Goal: Task Accomplishment & Management: Manage account settings

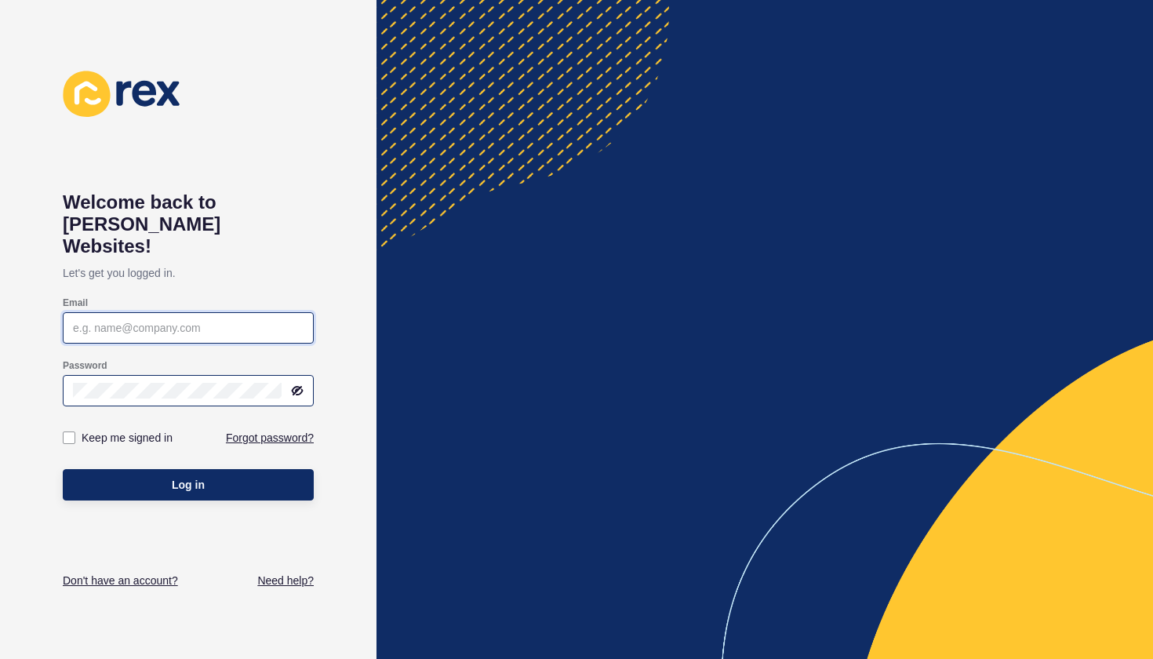
type input "[EMAIL_ADDRESS][DOMAIN_NAME]"
click at [188, 469] on button "Log in" at bounding box center [188, 484] width 251 height 31
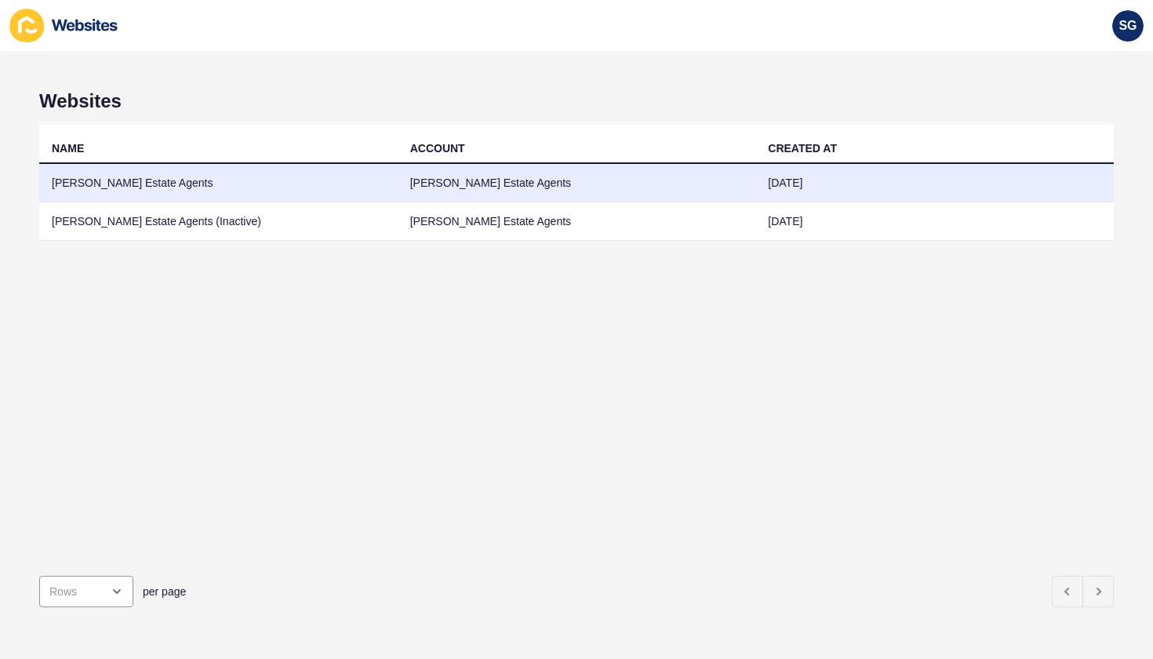
click at [114, 177] on td "[PERSON_NAME] Estate Agents" at bounding box center [218, 183] width 359 height 38
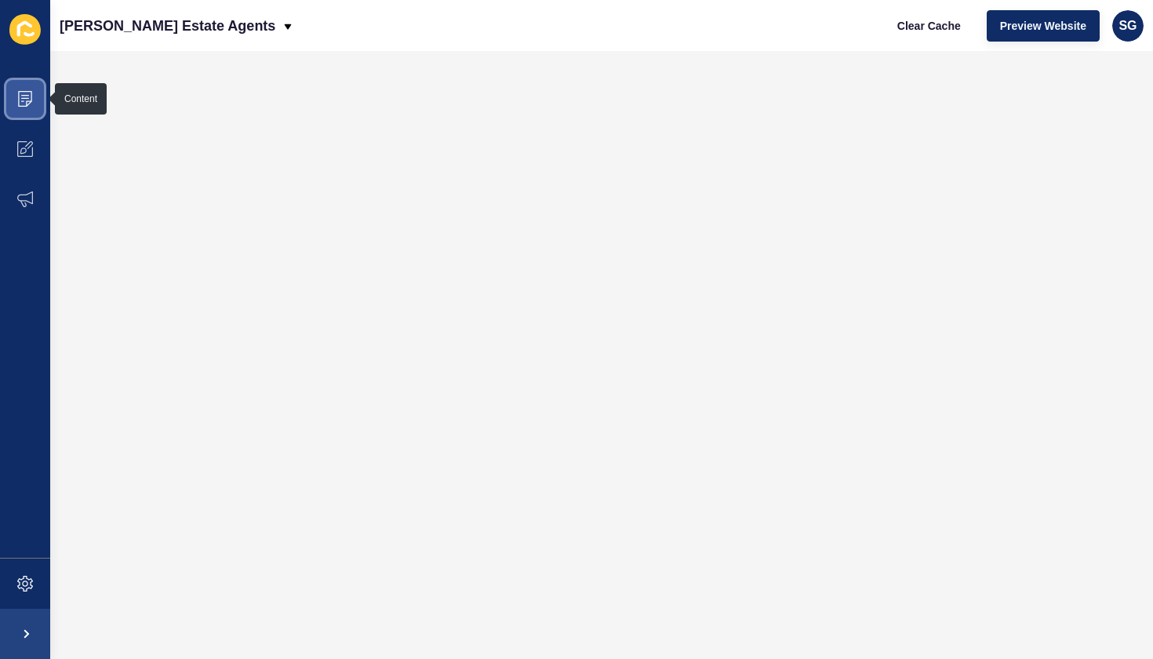
click at [32, 100] on icon at bounding box center [25, 99] width 16 height 16
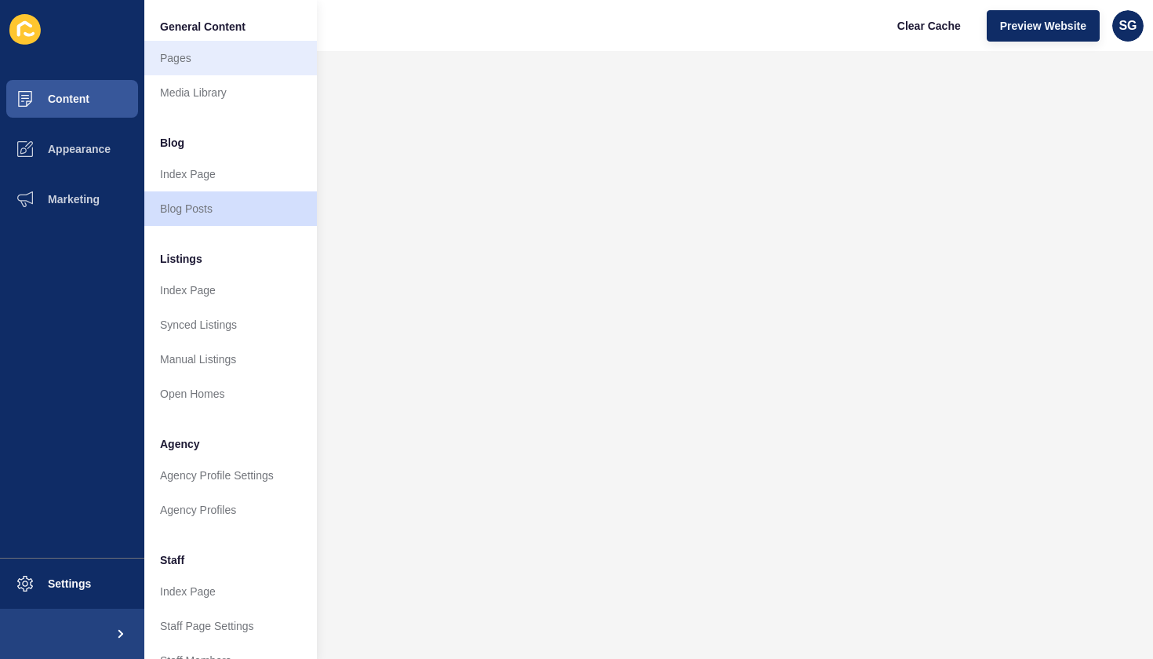
click at [184, 64] on link "Pages" at bounding box center [230, 58] width 173 height 35
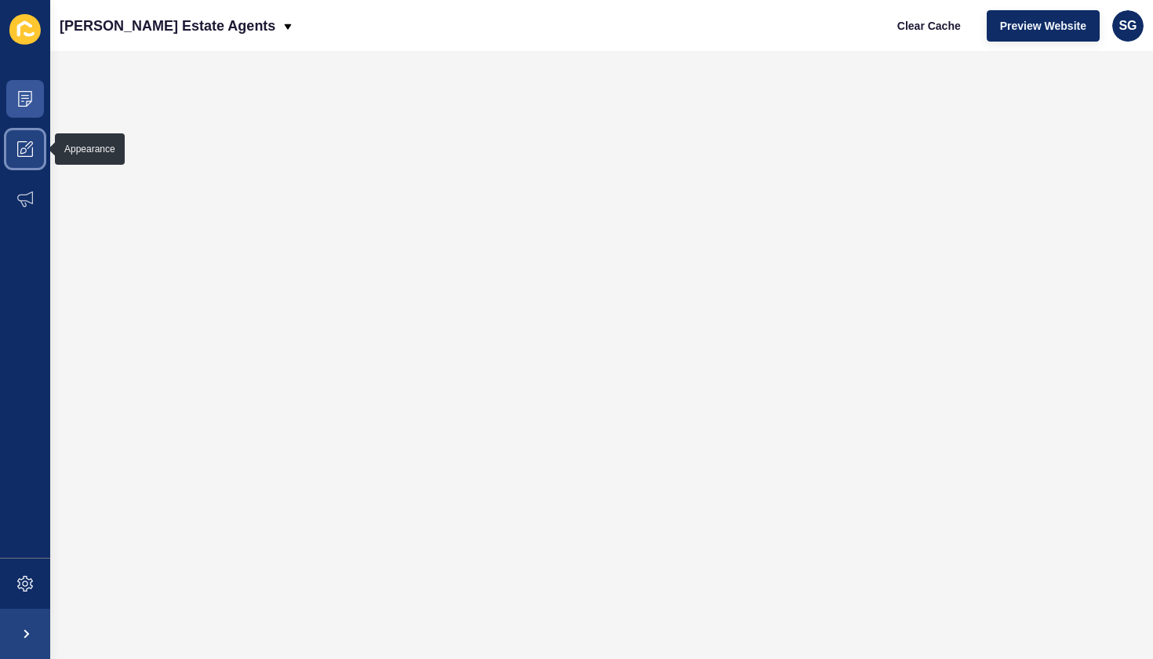
click at [27, 145] on icon at bounding box center [29, 145] width 8 height 8
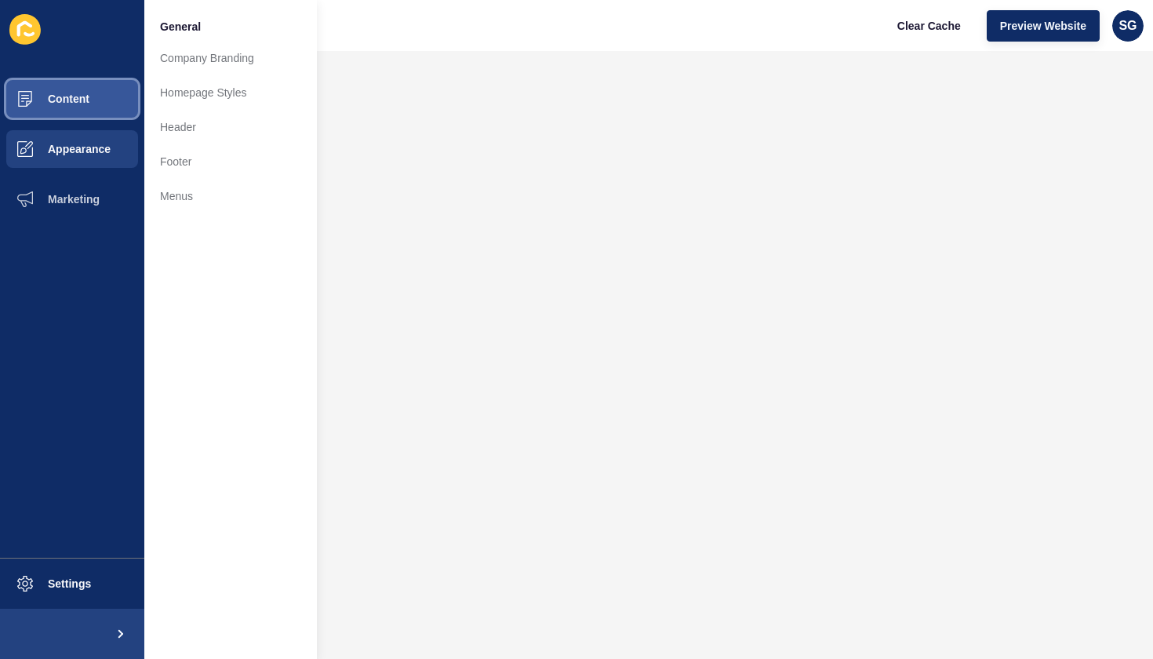
click at [73, 91] on button "Content" at bounding box center [72, 99] width 144 height 50
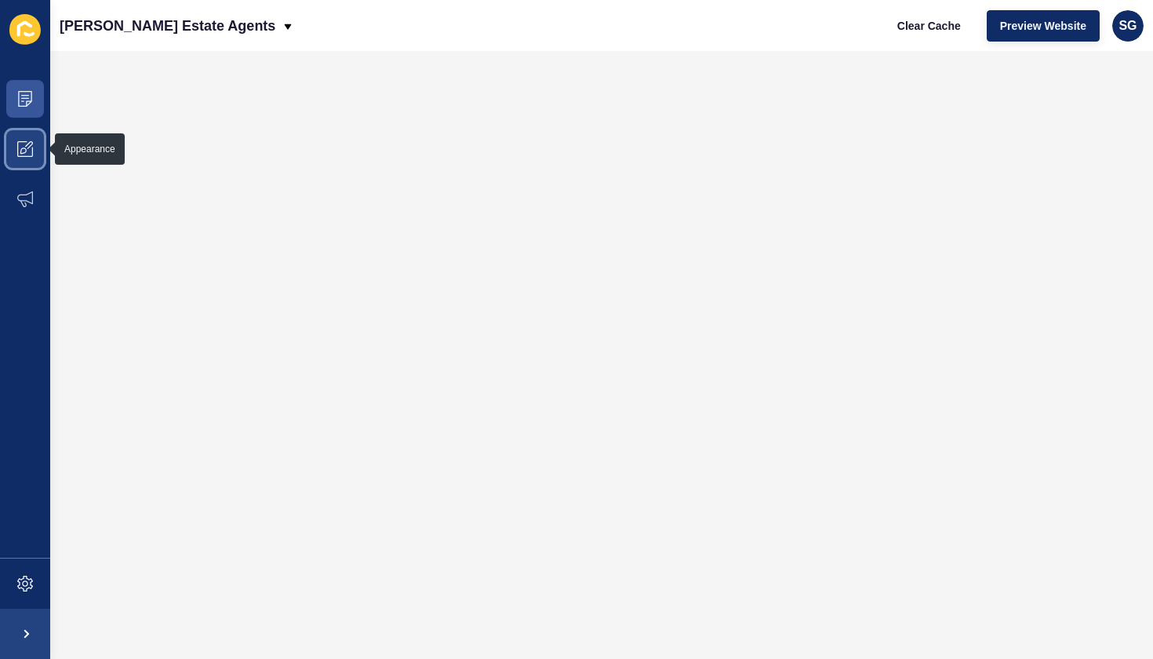
click at [26, 143] on icon at bounding box center [25, 149] width 16 height 16
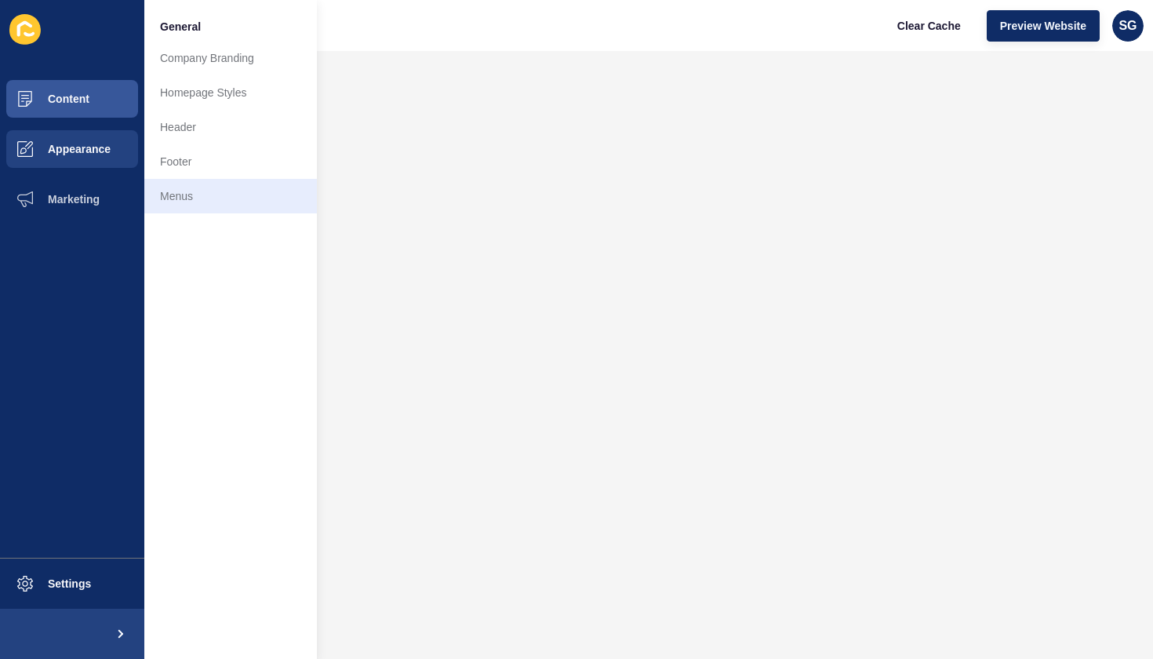
click at [187, 189] on link "Menus" at bounding box center [230, 196] width 173 height 35
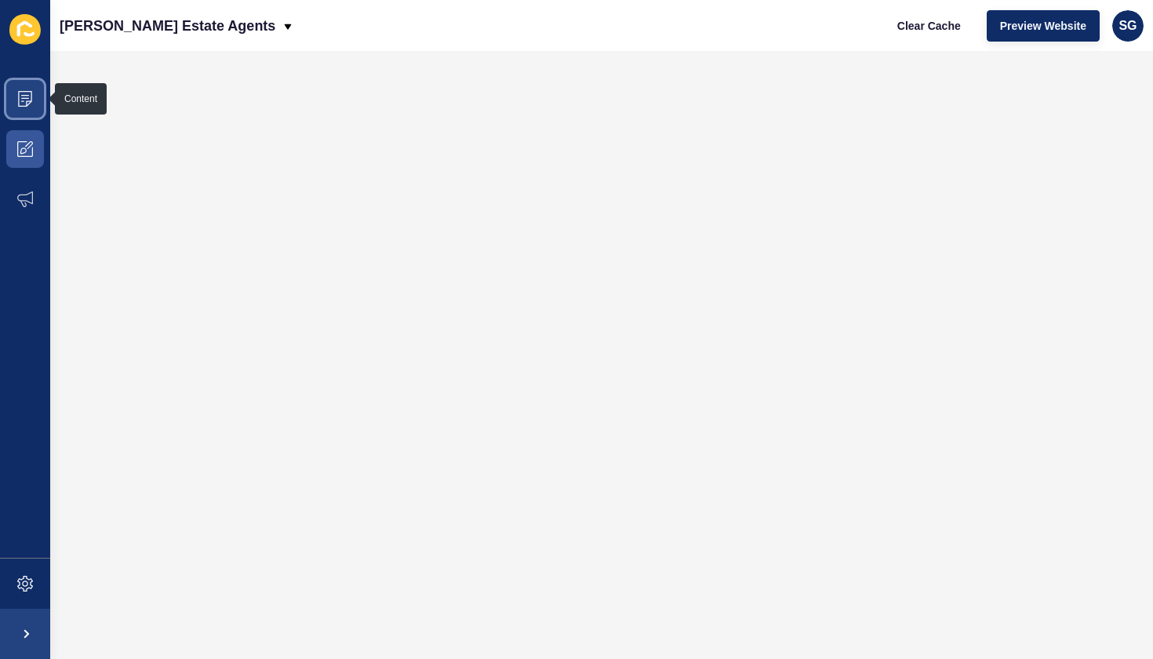
click at [32, 98] on icon at bounding box center [25, 99] width 16 height 16
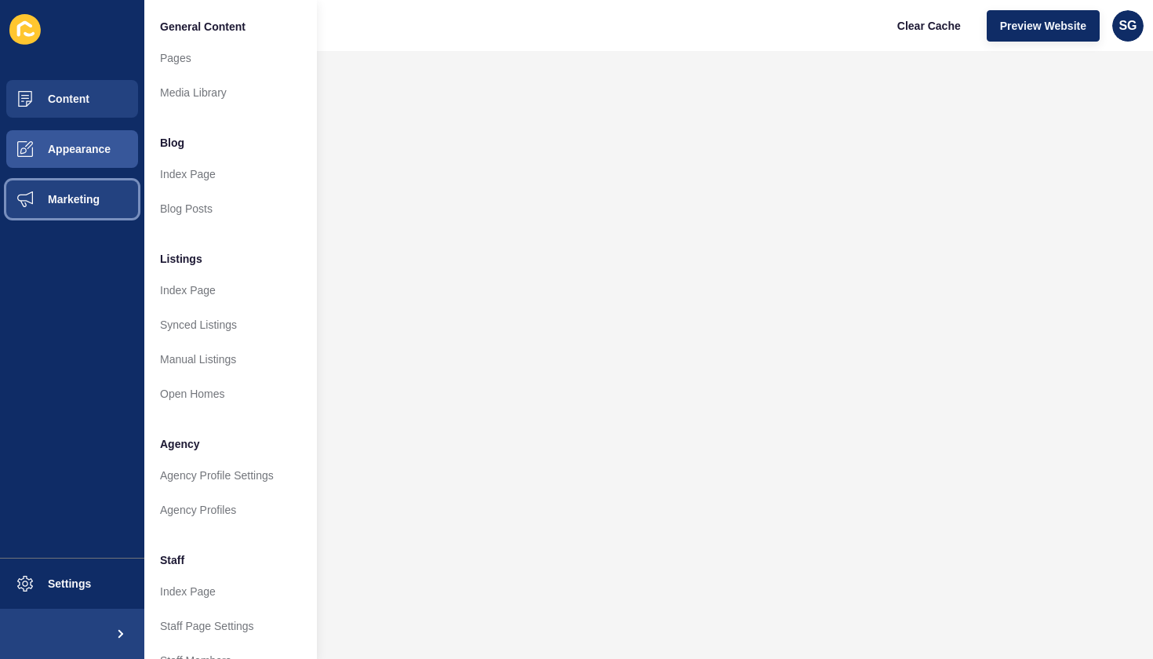
click at [69, 199] on span "Marketing" at bounding box center [49, 199] width 102 height 13
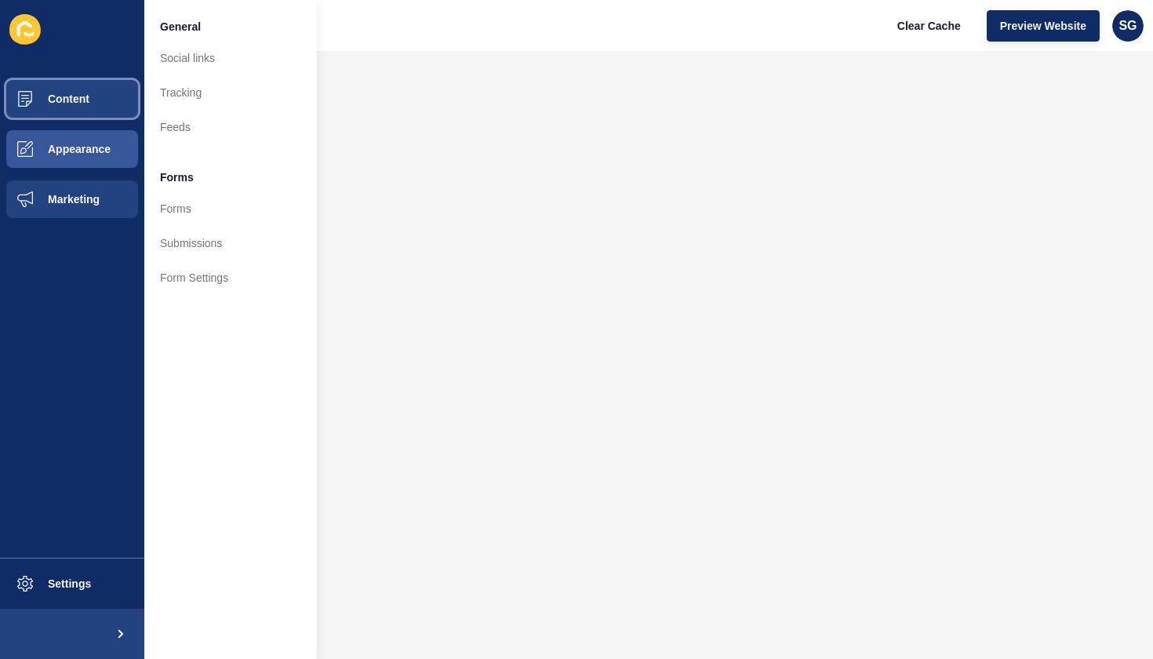
click at [57, 102] on span "Content" at bounding box center [44, 99] width 92 height 13
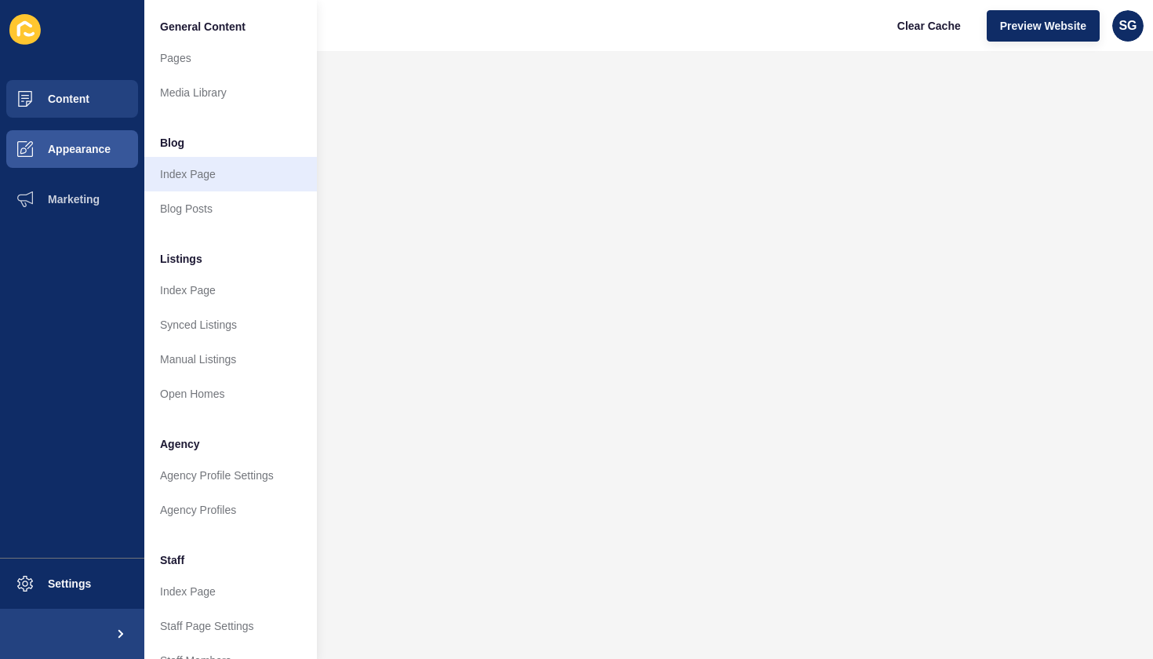
click at [186, 169] on link "Index Page" at bounding box center [230, 174] width 173 height 35
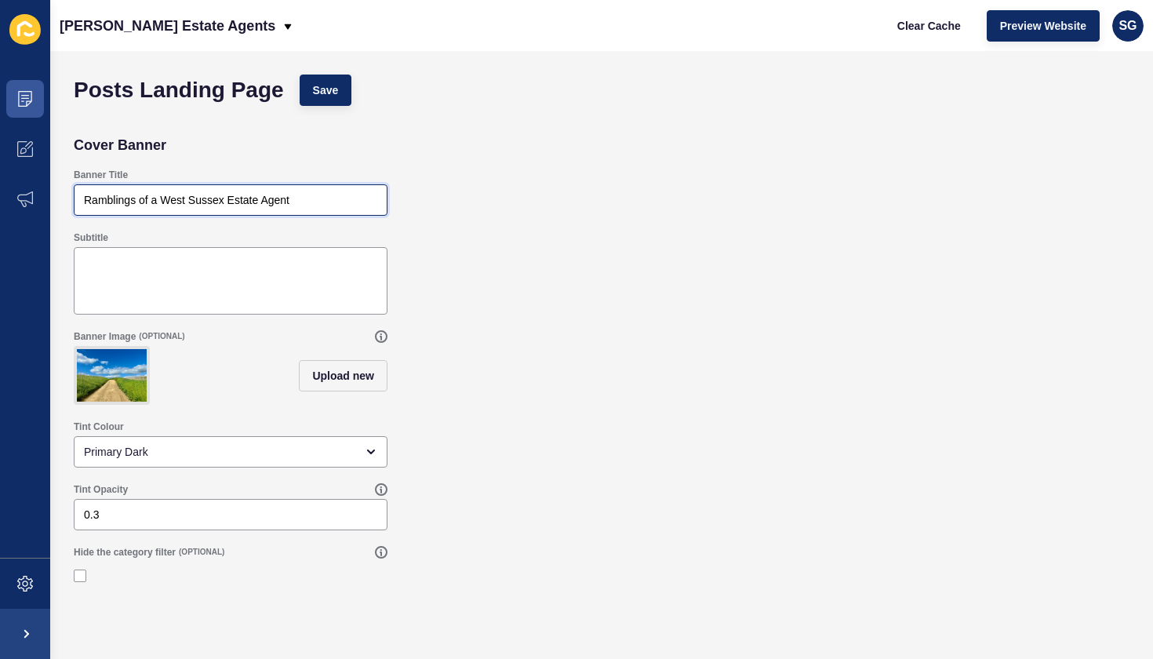
click at [158, 203] on input "Ramblings of a West Sussex Estate Agent" at bounding box center [230, 200] width 293 height 16
drag, startPoint x: 224, startPoint y: 200, endPoint x: 35, endPoint y: 197, distance: 189.1
click at [35, 197] on div "Content Appearance Marketing Settings [PERSON_NAME] Estate Agents Clear Cache P…" at bounding box center [576, 329] width 1153 height 659
type input "Observations of an Estate Agent"
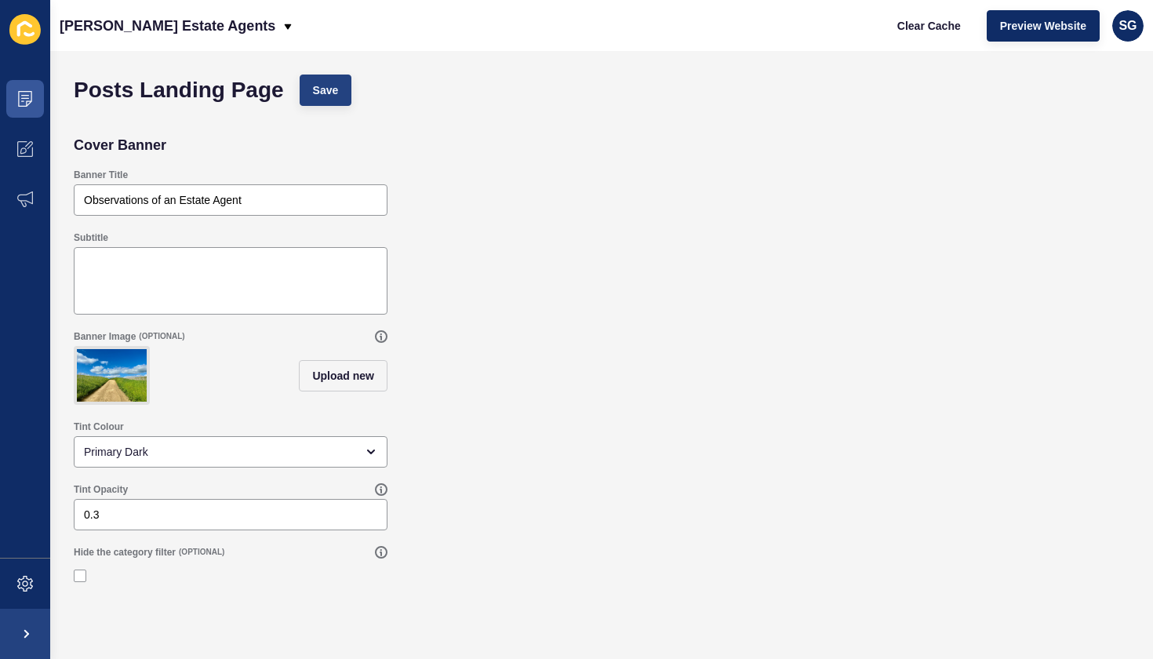
click at [330, 84] on span "Save" at bounding box center [326, 90] width 26 height 16
click at [26, 95] on icon at bounding box center [25, 95] width 8 height 1
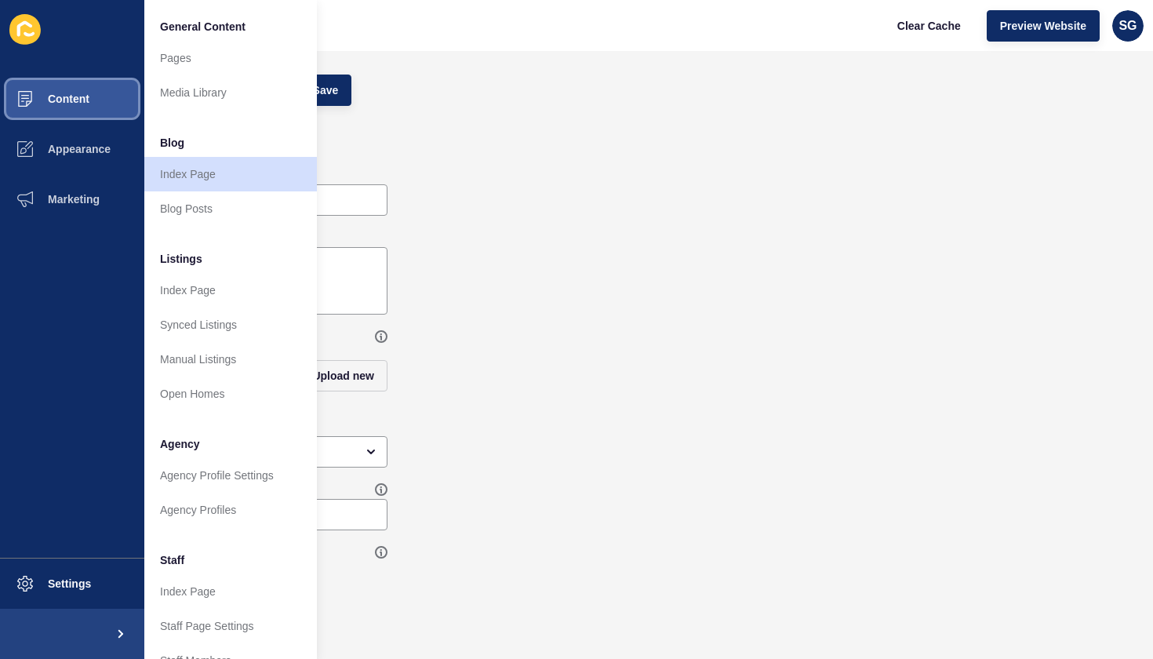
click at [67, 96] on span "Content" at bounding box center [44, 99] width 92 height 13
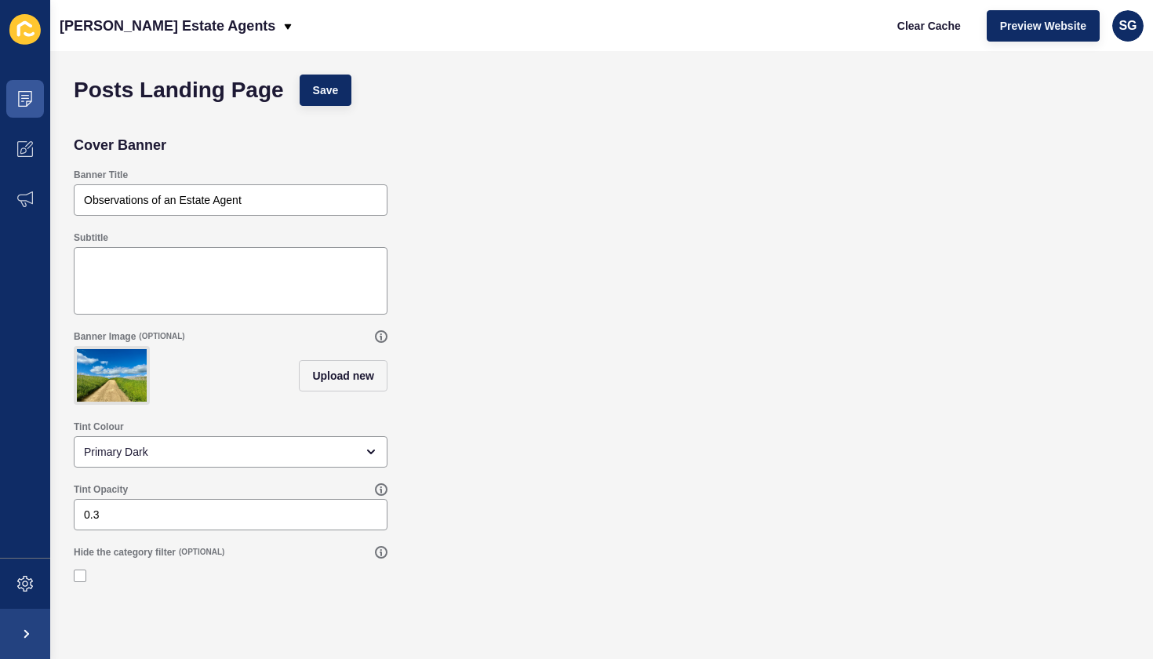
click at [67, 96] on div "Posts Landing Page Save" at bounding box center [602, 90] width 1072 height 47
click at [41, 100] on span at bounding box center [25, 99] width 50 height 50
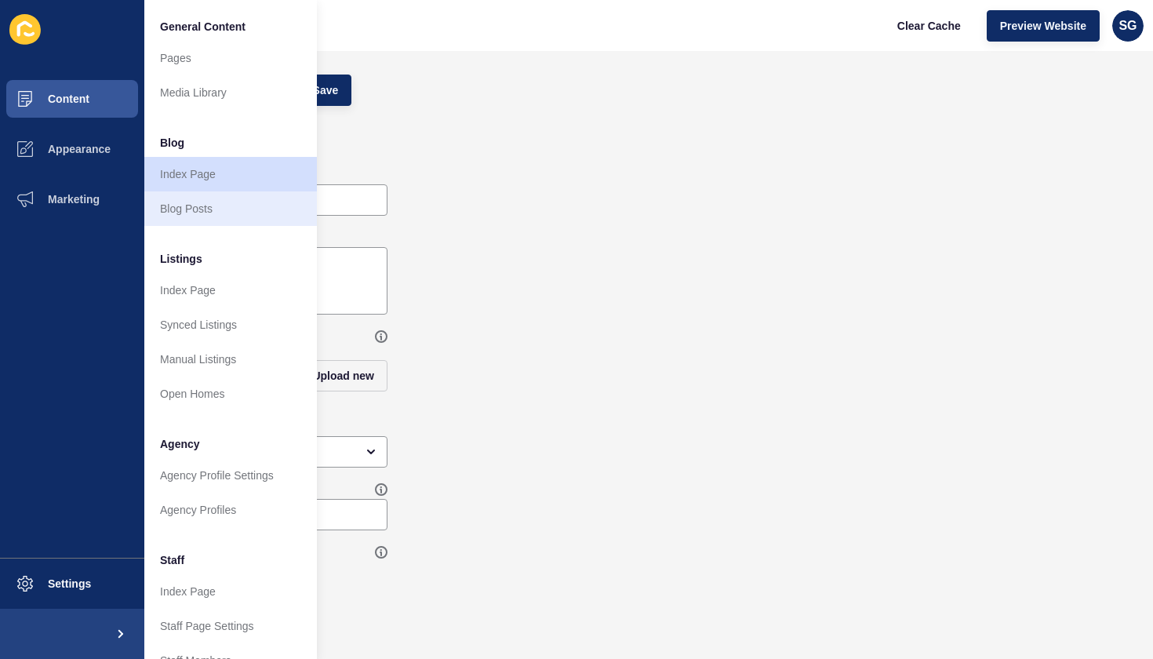
click at [174, 201] on link "Blog Posts" at bounding box center [230, 208] width 173 height 35
